Goal: Task Accomplishment & Management: Manage account settings

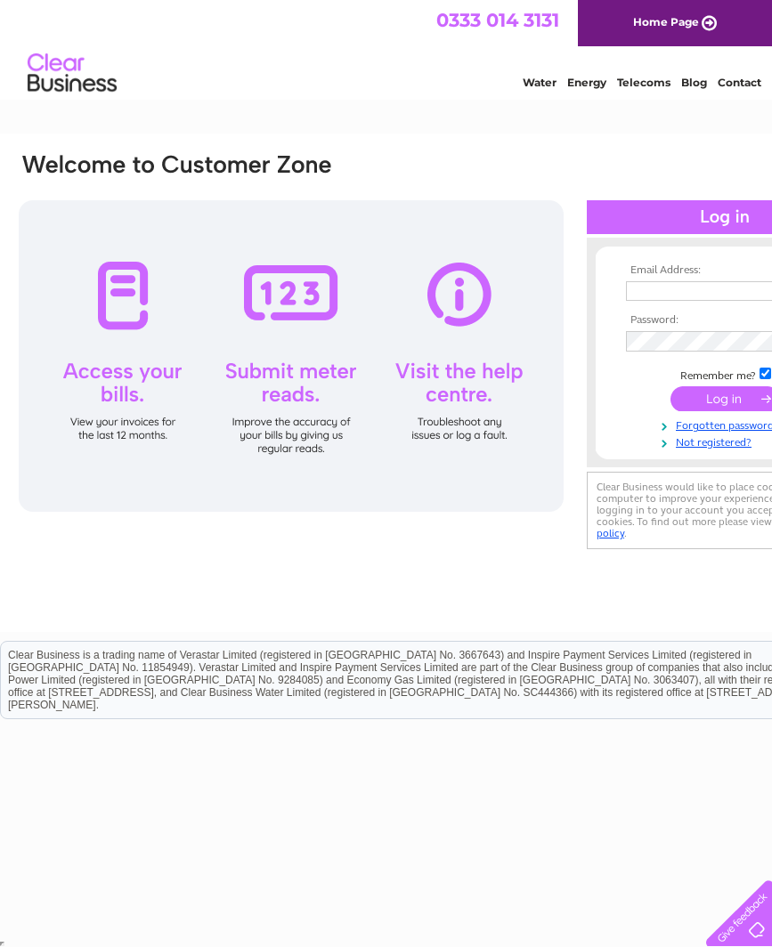
scroll to position [0, 3]
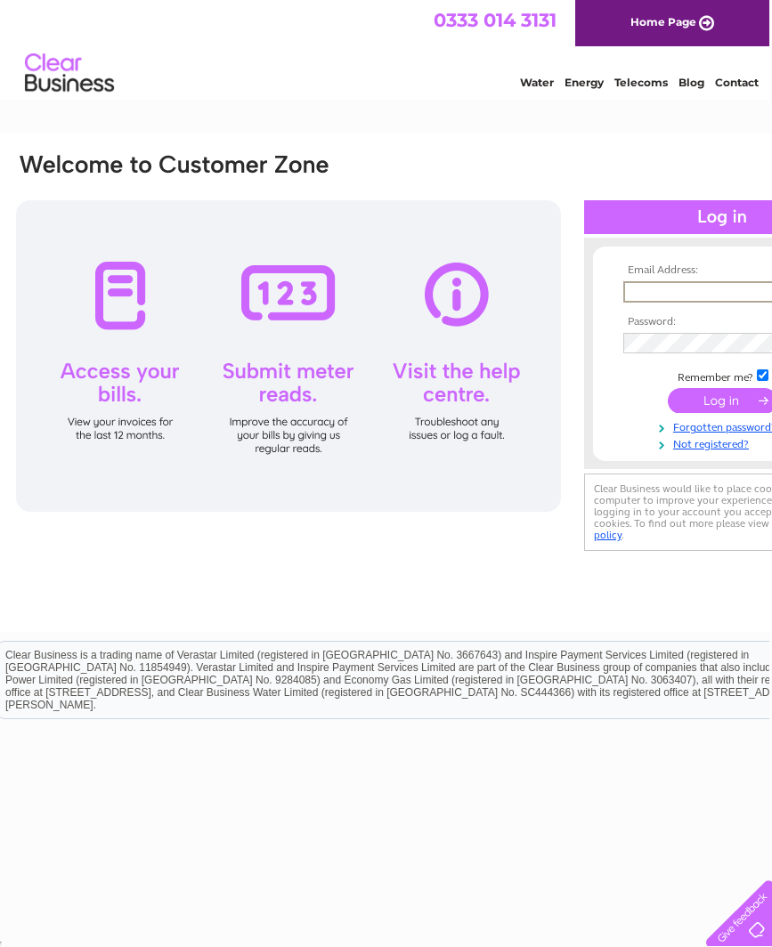
drag, startPoint x: 669, startPoint y: 285, endPoint x: 678, endPoint y: 287, distance: 10.0
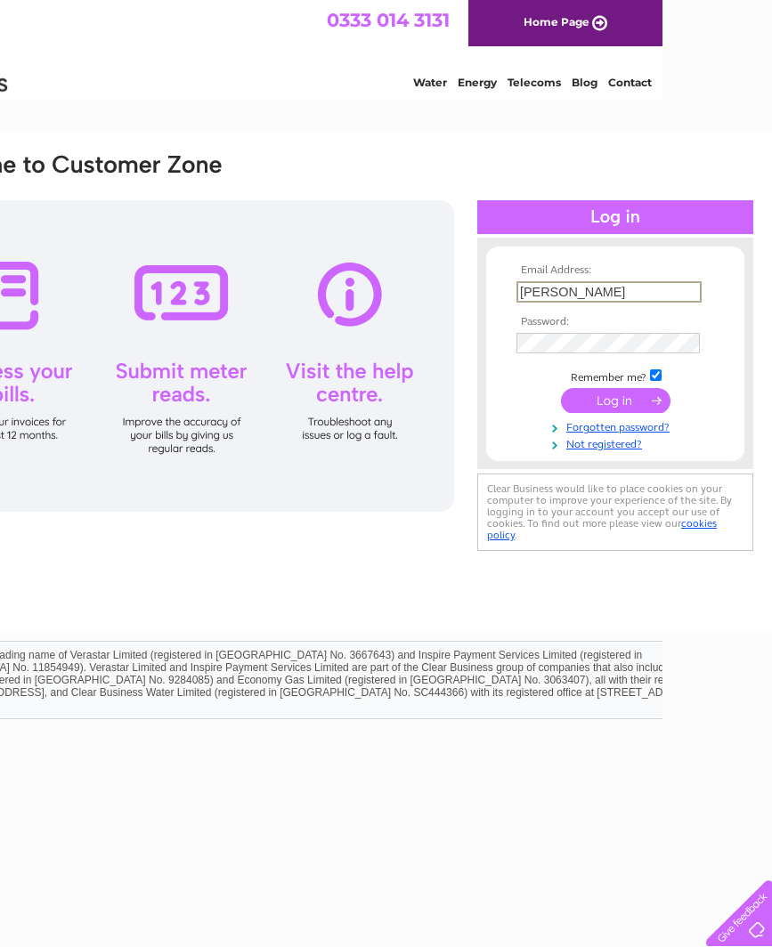
scroll to position [0, 110]
type input "Jennie.wu@yahoo.co.uk"
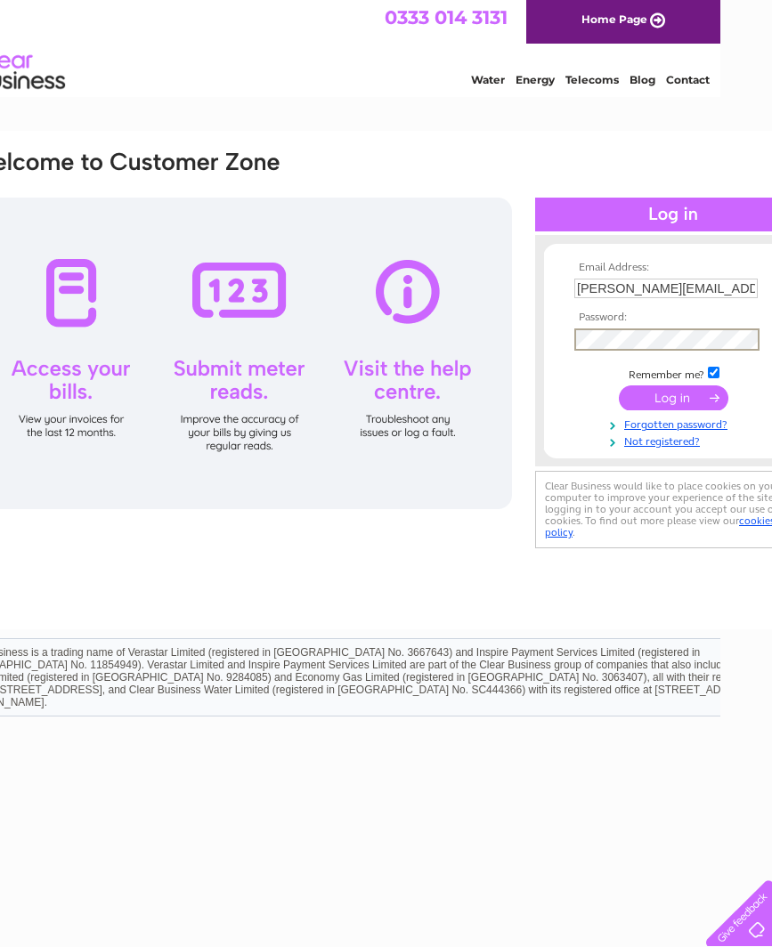
scroll to position [4, 52]
click at [676, 396] on input "submit" at bounding box center [674, 396] width 110 height 25
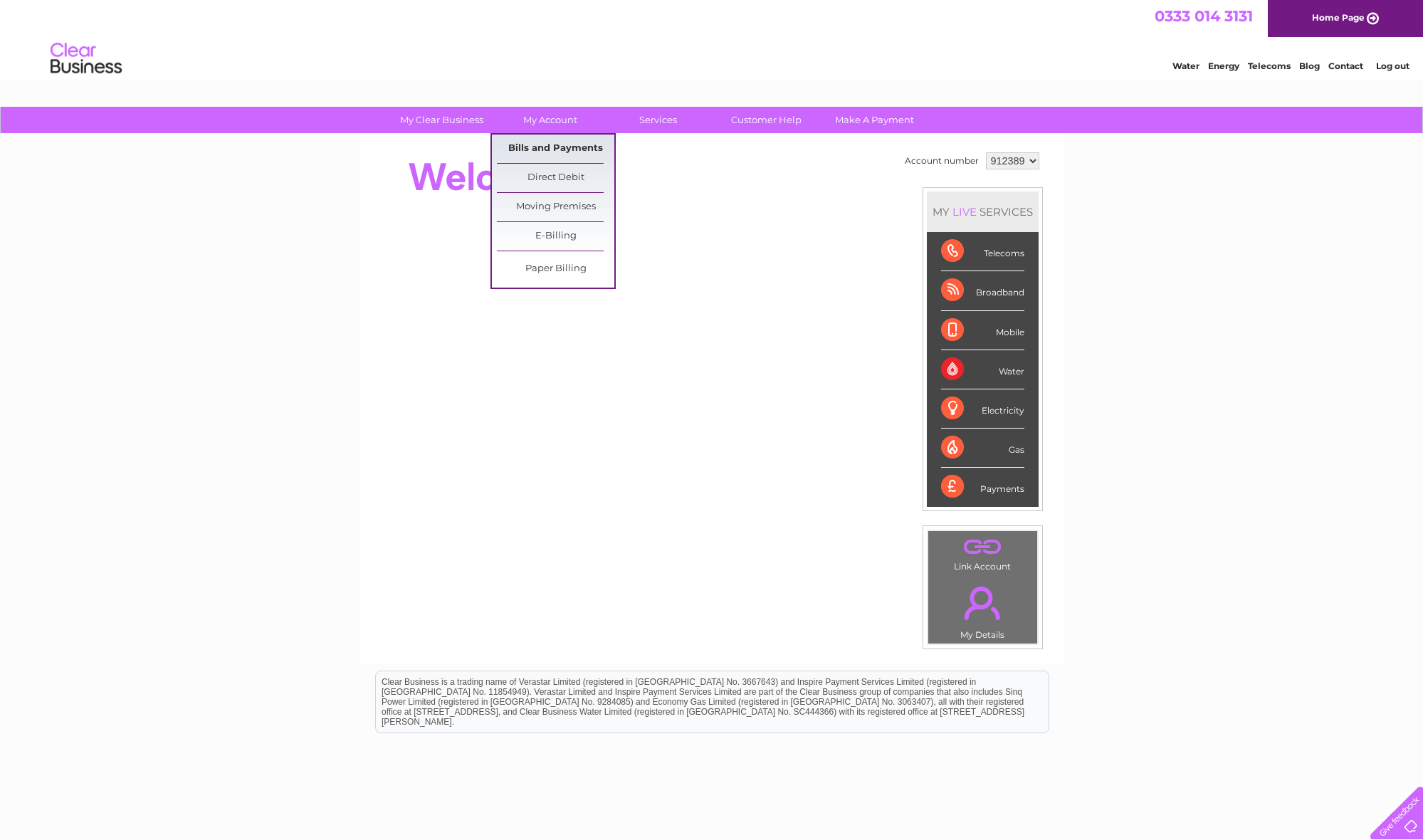
click at [551, 150] on link "Bills and Payments" at bounding box center [556, 149] width 118 height 29
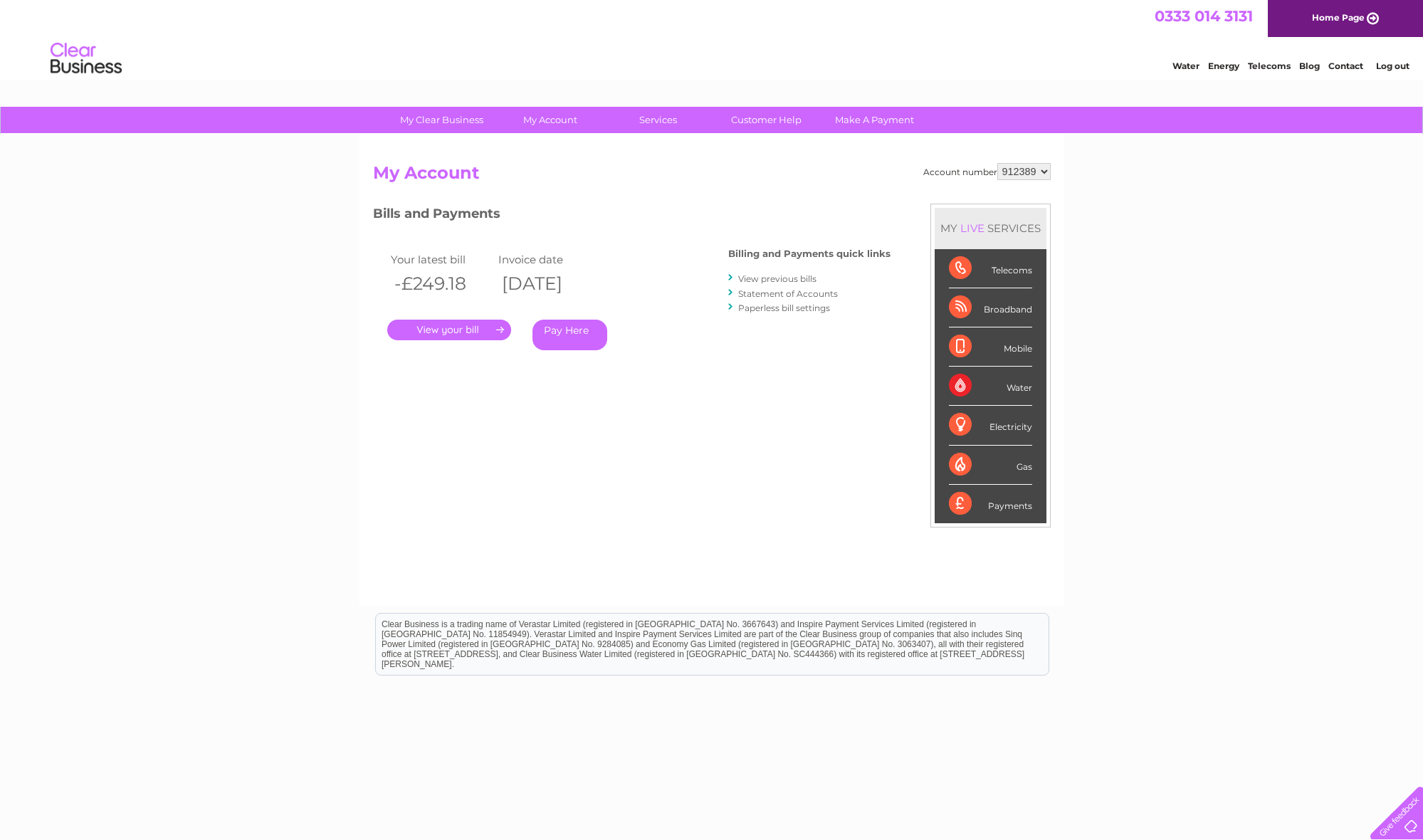
click at [488, 331] on link "." at bounding box center [448, 330] width 124 height 21
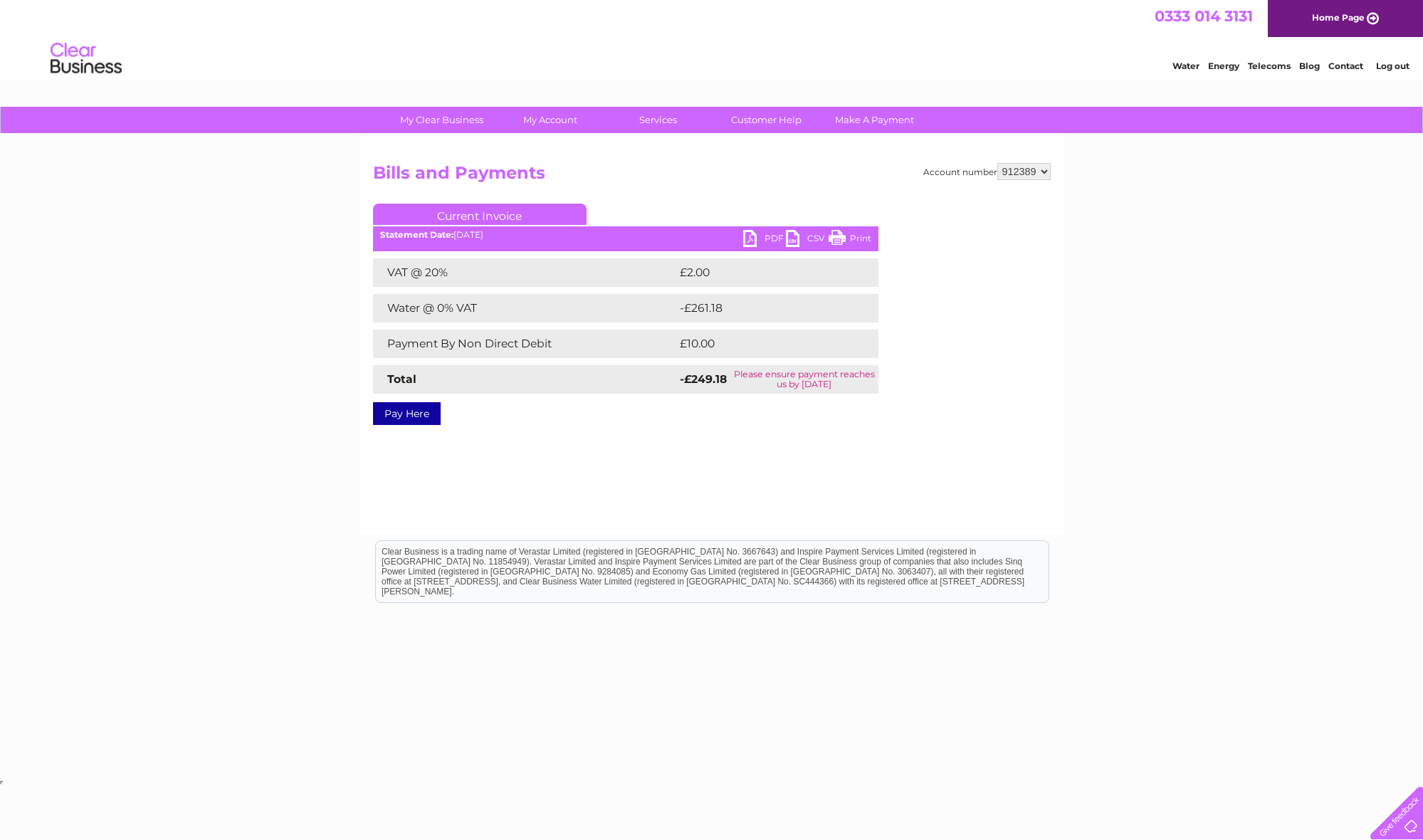
click at [751, 237] on link "PDF" at bounding box center [764, 241] width 42 height 21
